Goal: Use online tool/utility: Utilize a website feature to perform a specific function

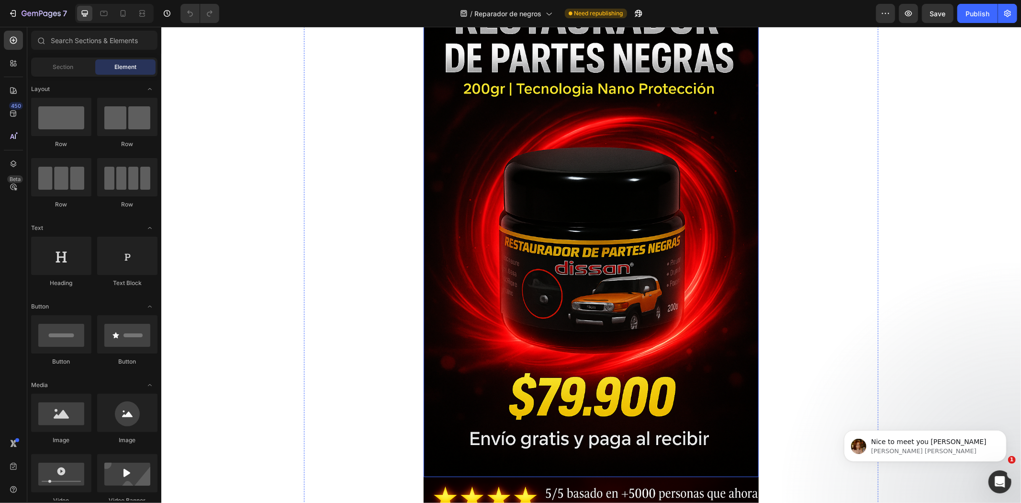
scroll to position [443, 0]
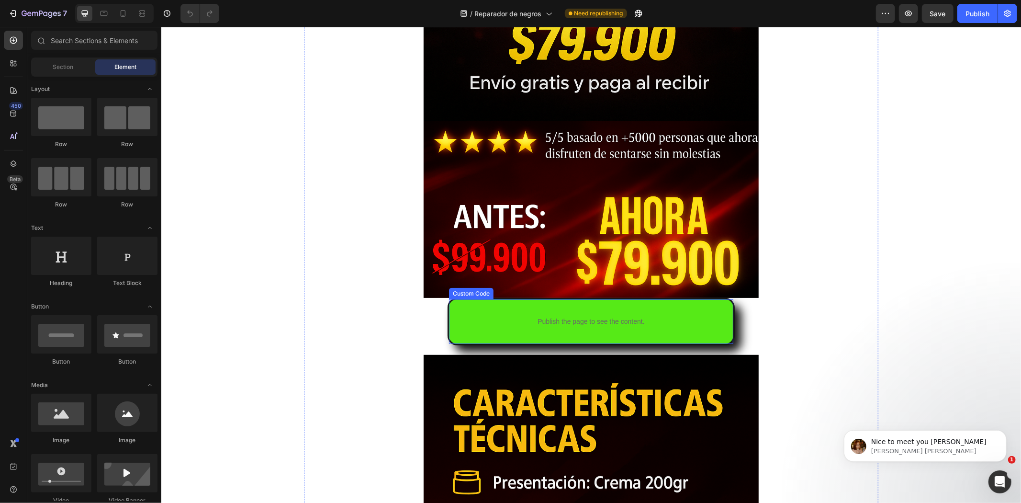
click at [476, 323] on p "Publish the page to see the content." at bounding box center [591, 321] width 284 height 10
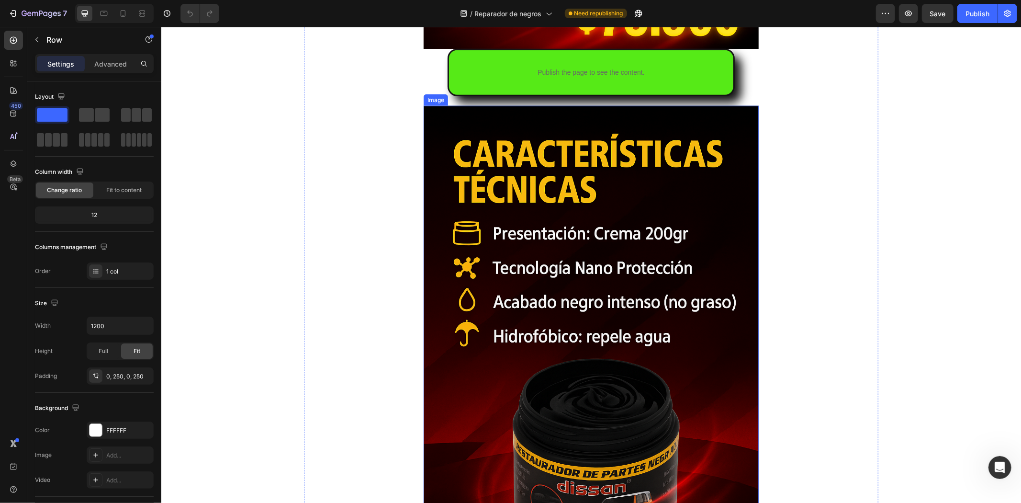
scroll to position [645, 0]
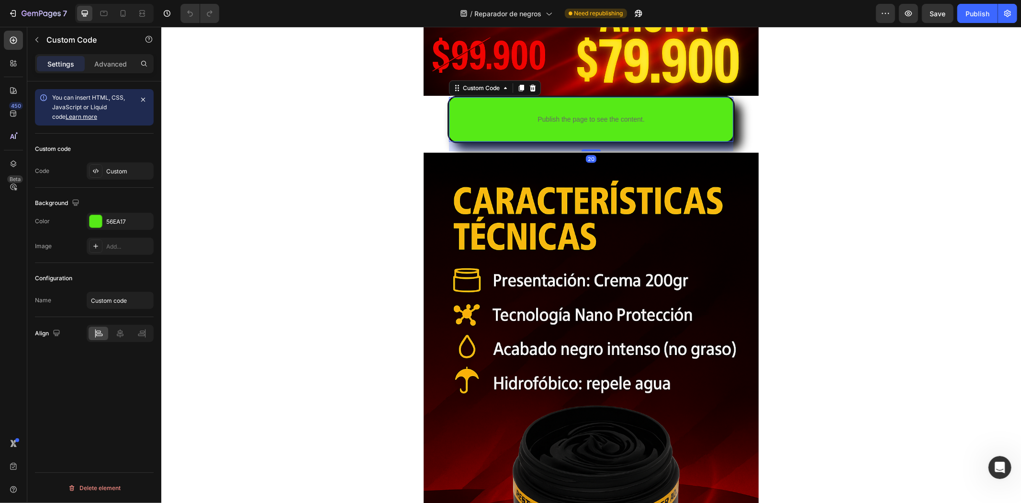
click at [478, 115] on p "Publish the page to see the content." at bounding box center [591, 119] width 284 height 10
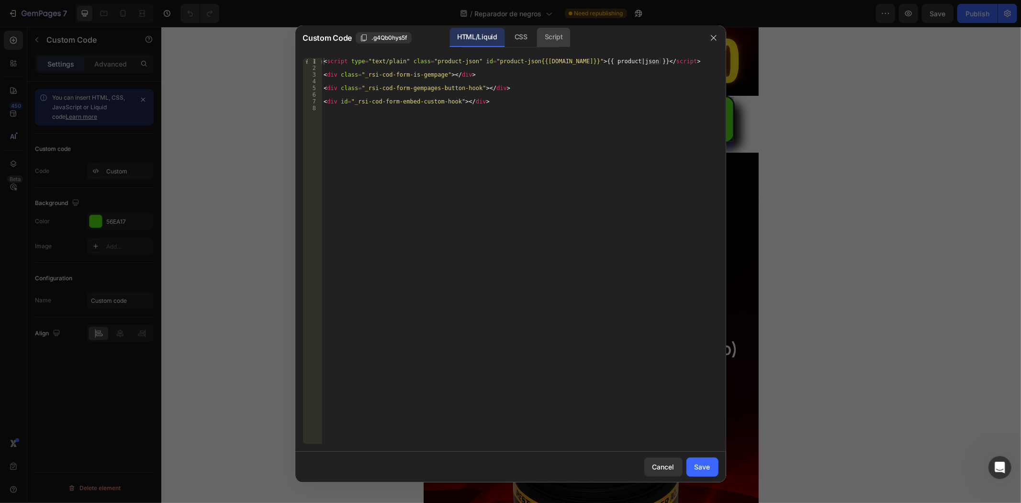
click at [553, 39] on div "Script" at bounding box center [554, 37] width 34 height 19
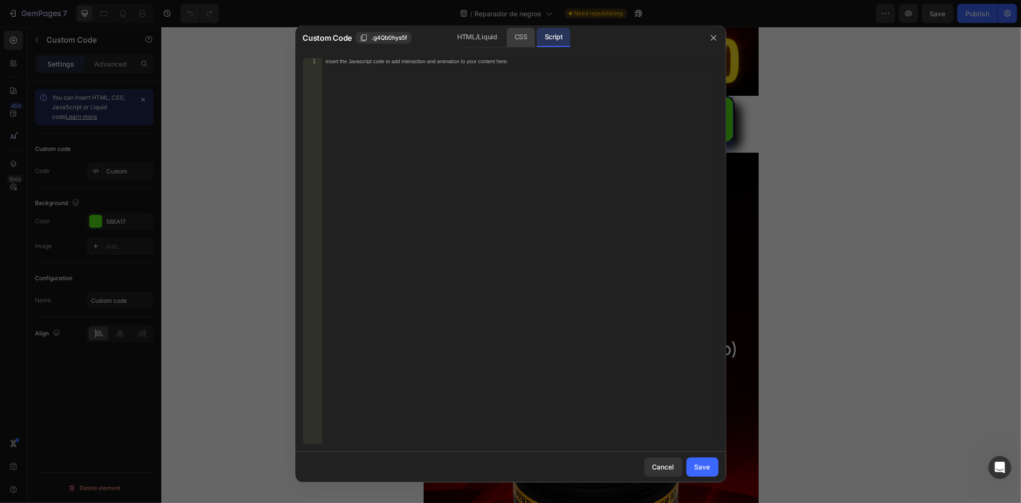
click at [512, 36] on div "CSS" at bounding box center [521, 37] width 28 height 19
click at [482, 37] on div "HTML/Liquid" at bounding box center [476, 37] width 55 height 19
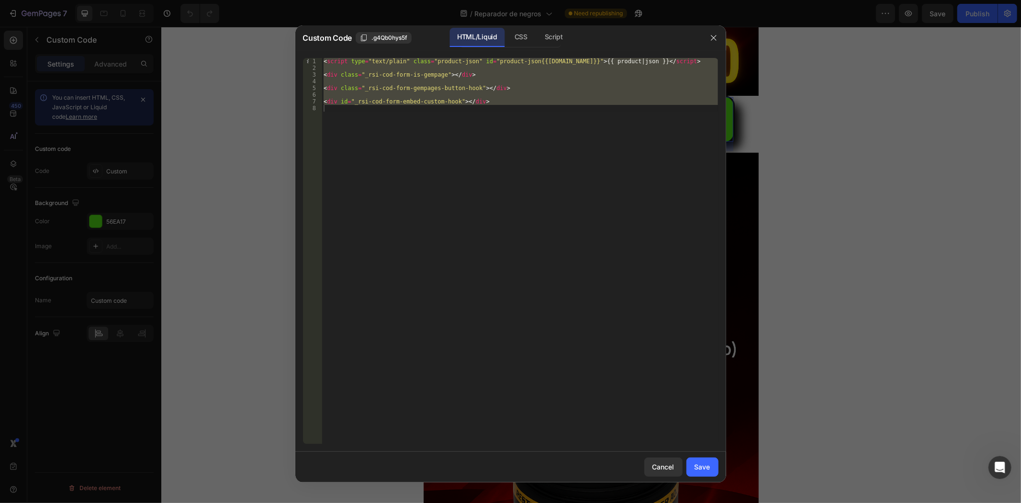
type textarea "<div id="_rsi-cod-form-embed-custom-hook"></div>"
click at [517, 121] on div "< script type = "text/plain" class = "product-json" id = "product-json{{[DOMAIN…" at bounding box center [520, 251] width 396 height 386
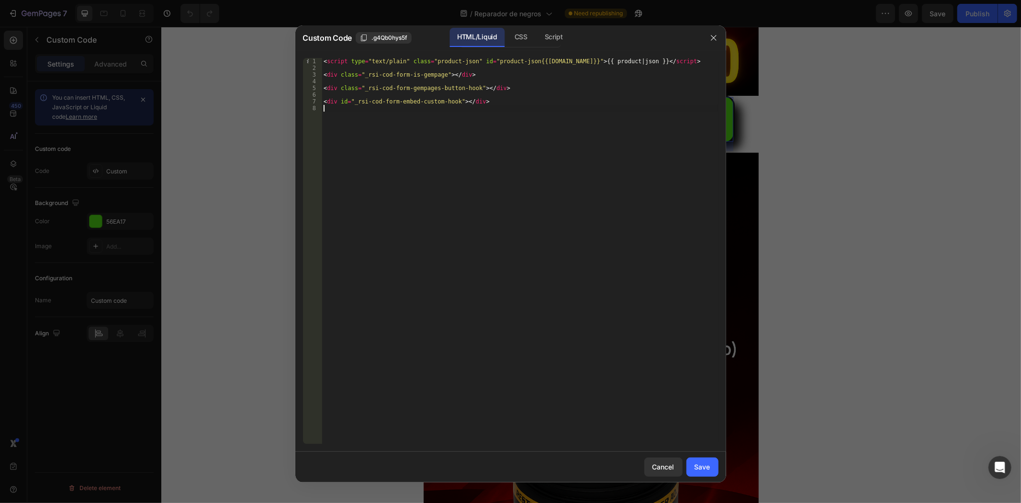
type textarea "<div id="_rsi-cod-form-embed-custom-hook"></div>"
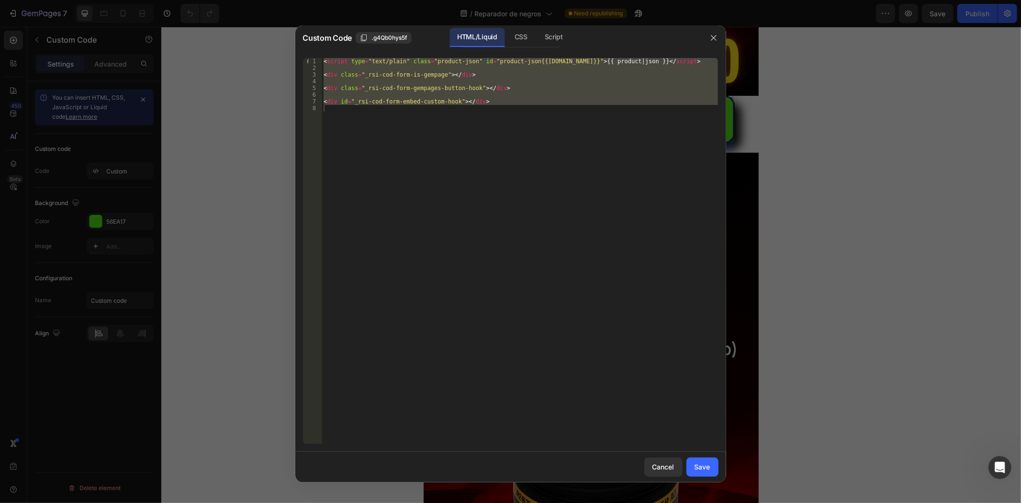
click at [222, 213] on div at bounding box center [510, 251] width 1021 height 503
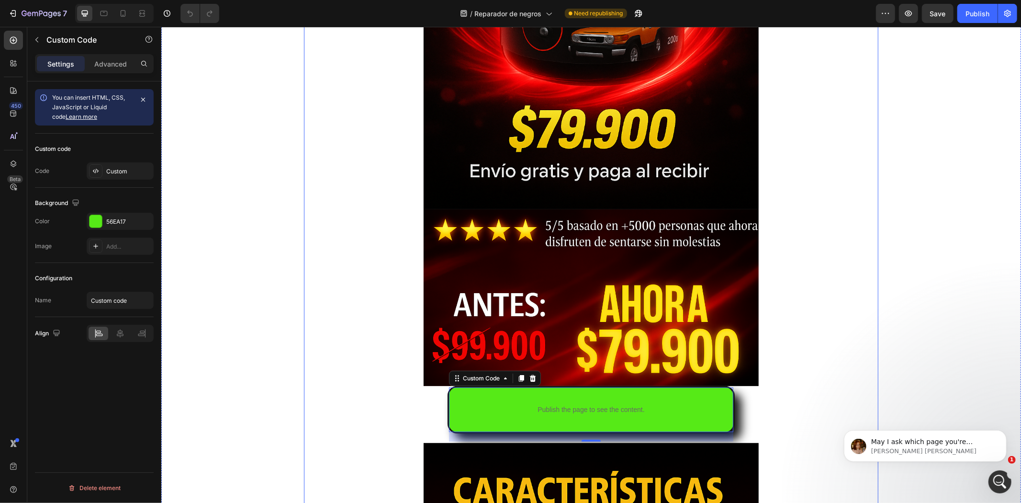
scroll to position [532, 0]
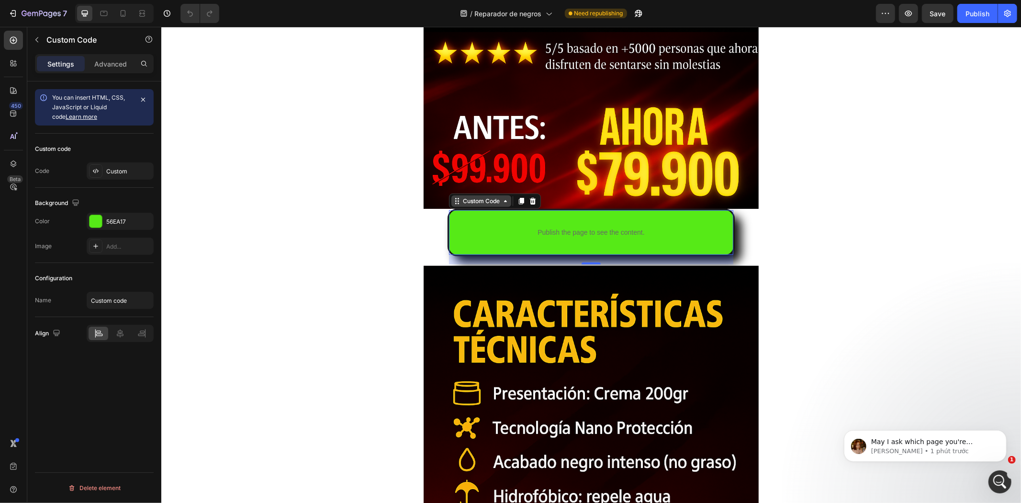
click at [473, 195] on div "Custom Code" at bounding box center [481, 200] width 60 height 11
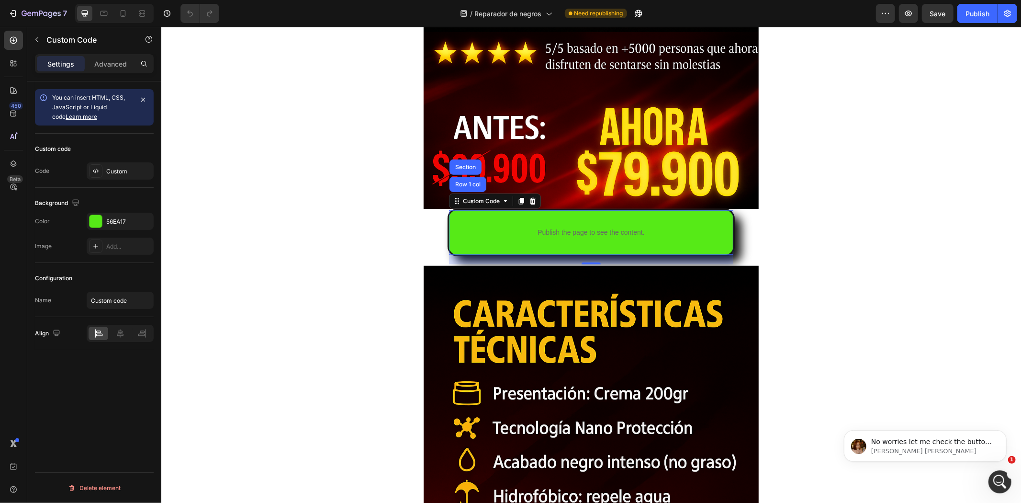
scroll to position [0, 0]
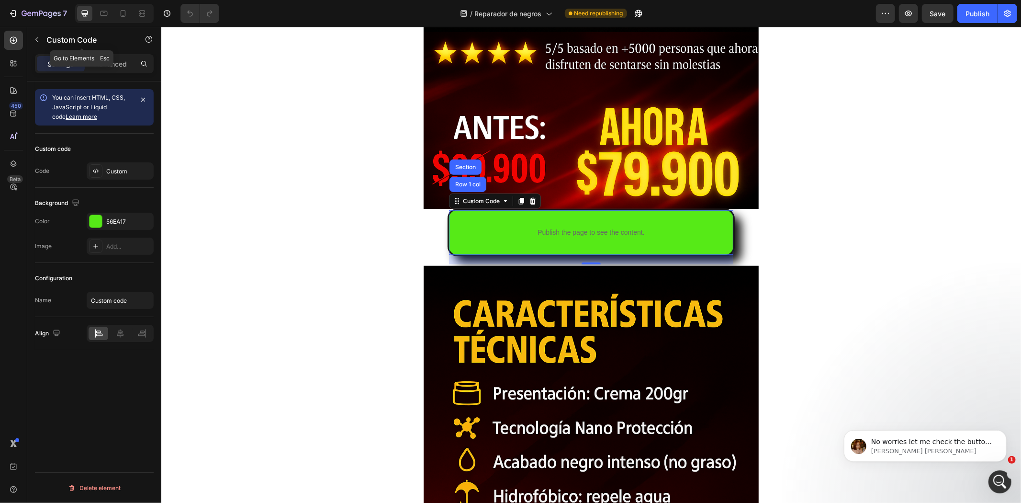
drag, startPoint x: 36, startPoint y: 42, endPoint x: 60, endPoint y: 50, distance: 25.3
click at [36, 42] on icon "button" at bounding box center [37, 40] width 8 height 8
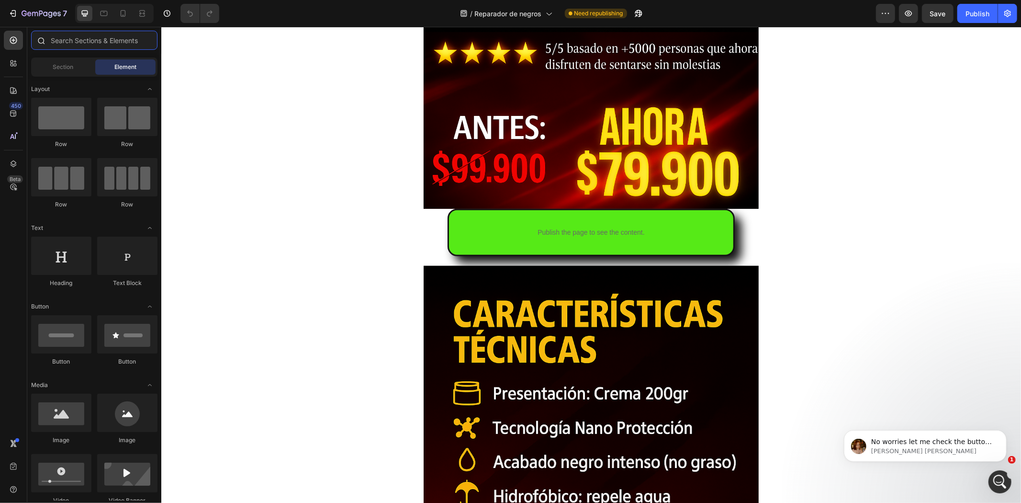
drag, startPoint x: 91, startPoint y: 41, endPoint x: 68, endPoint y: 44, distance: 23.1
click at [68, 44] on input "text" at bounding box center [94, 40] width 126 height 19
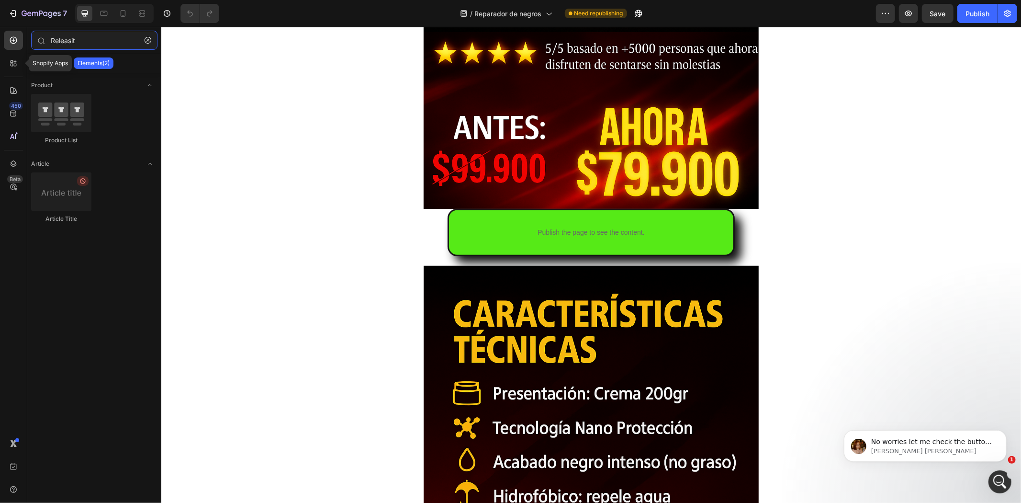
type input "Releasit"
click at [4, 71] on div at bounding box center [13, 63] width 19 height 19
click at [7, 70] on div at bounding box center [13, 63] width 19 height 19
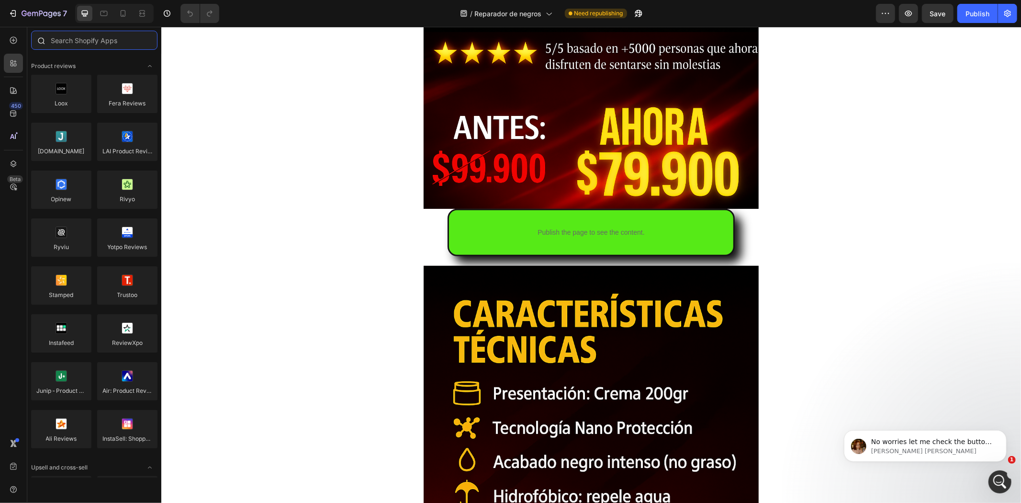
click at [82, 36] on input "text" at bounding box center [94, 40] width 126 height 19
paste input "Releasit"
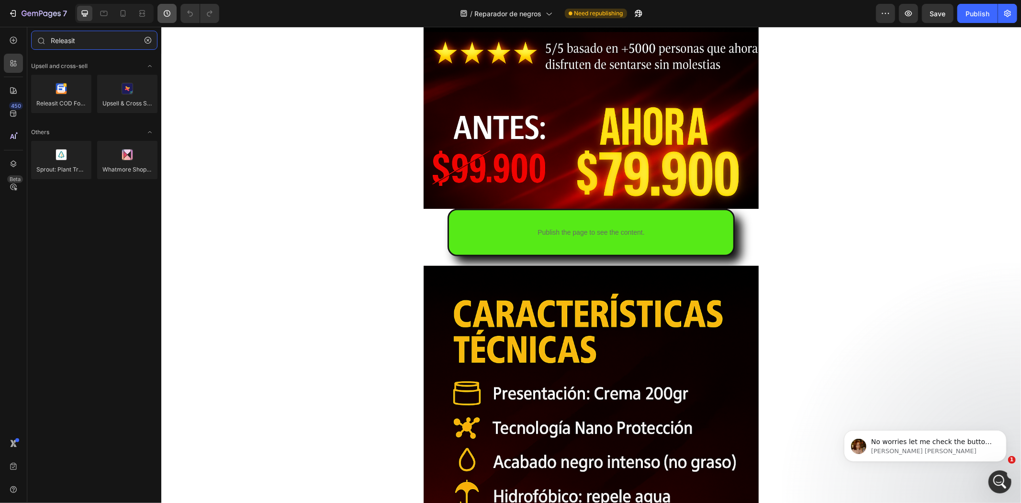
type input "Releasit"
